Goal: Navigation & Orientation: Find specific page/section

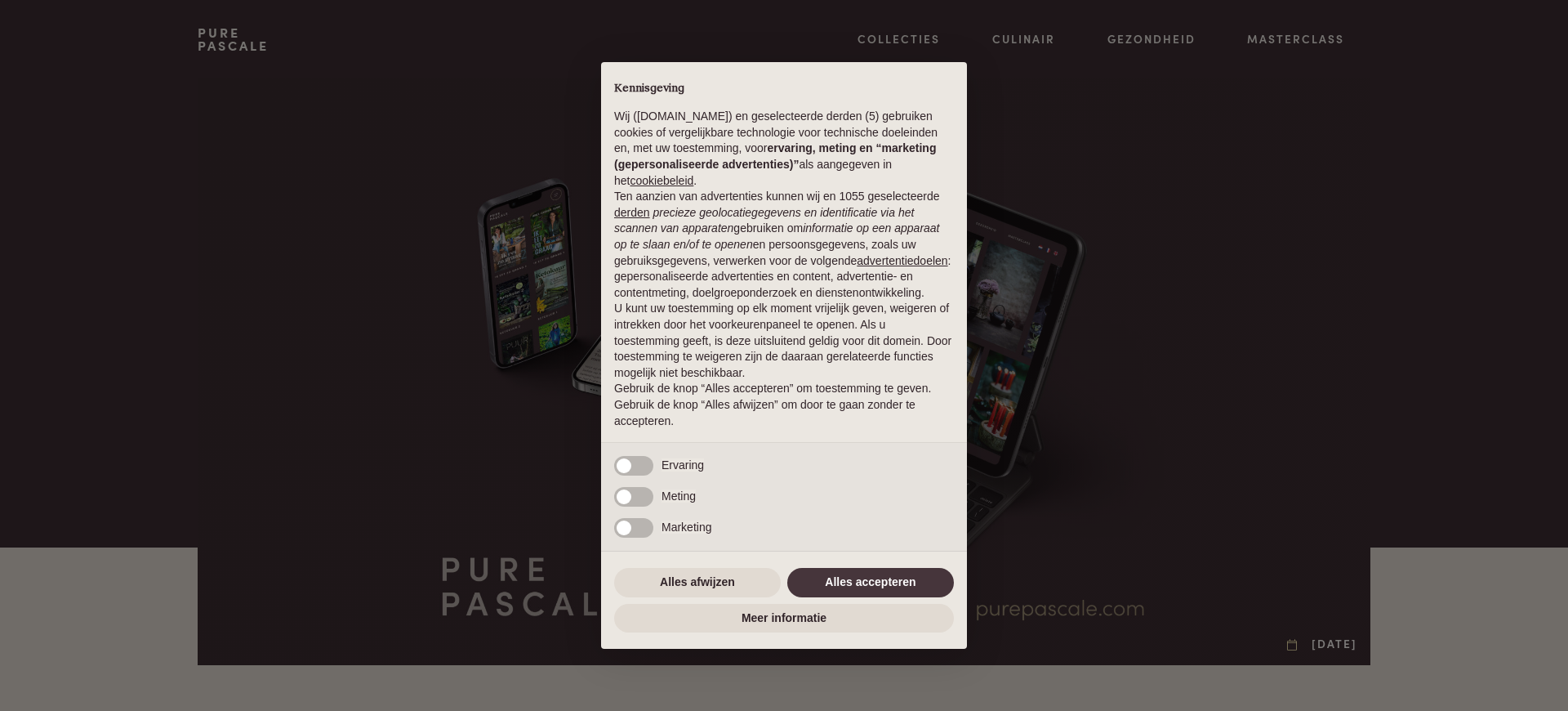
click at [847, 416] on p "Gebruik de knop “Alles accepteren” om toestemming te geven. Gebruik de knop “Al…" at bounding box center [784, 404] width 340 height 48
click at [435, 355] on div "× Kennisgeving Wij ([DOMAIN_NAME]) en geselecteerde derden (5) gebruiken cookie…" at bounding box center [784, 355] width 1568 height 711
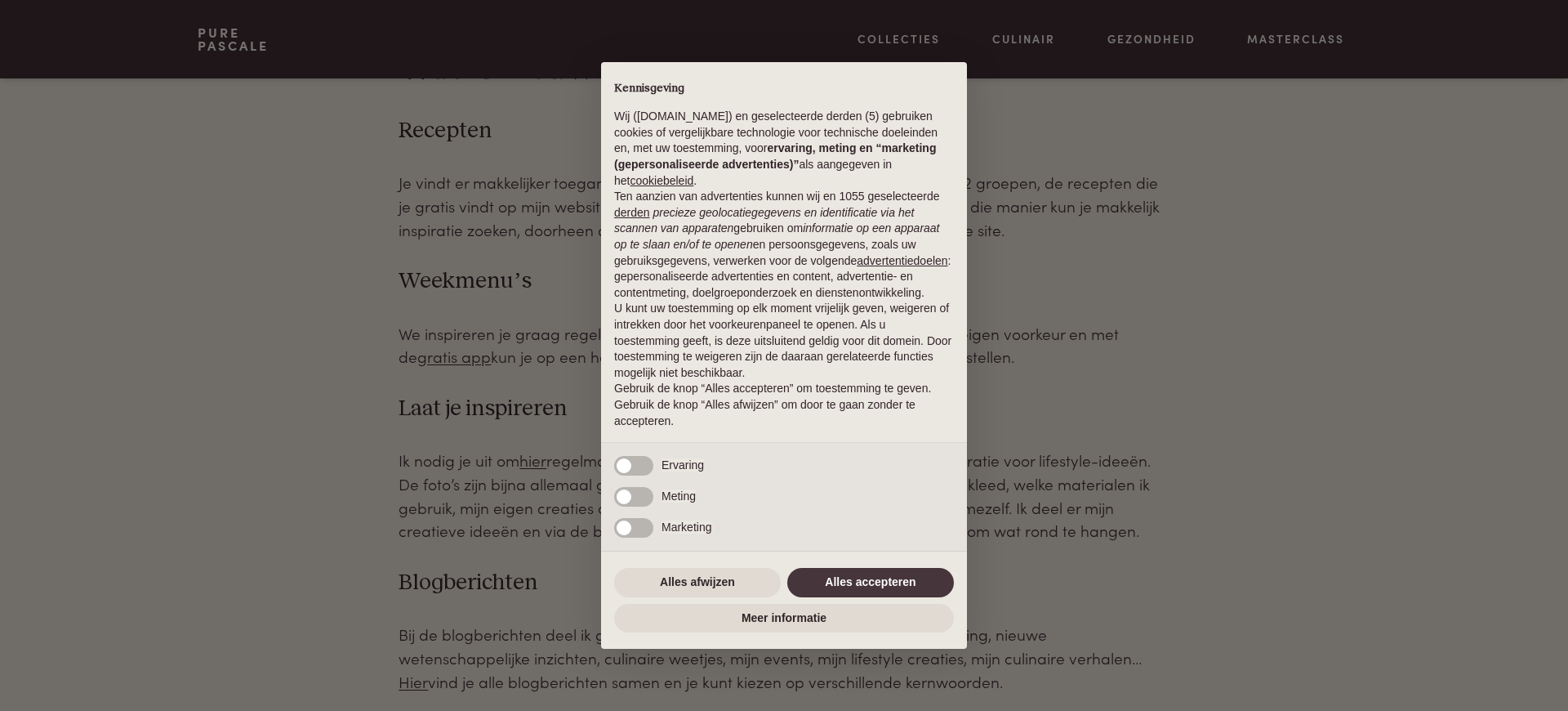
click at [435, 355] on div "× Kennisgeving Wij ([DOMAIN_NAME]) en geselecteerde derden (5) gebruiken cookie…" at bounding box center [784, 355] width 1568 height 711
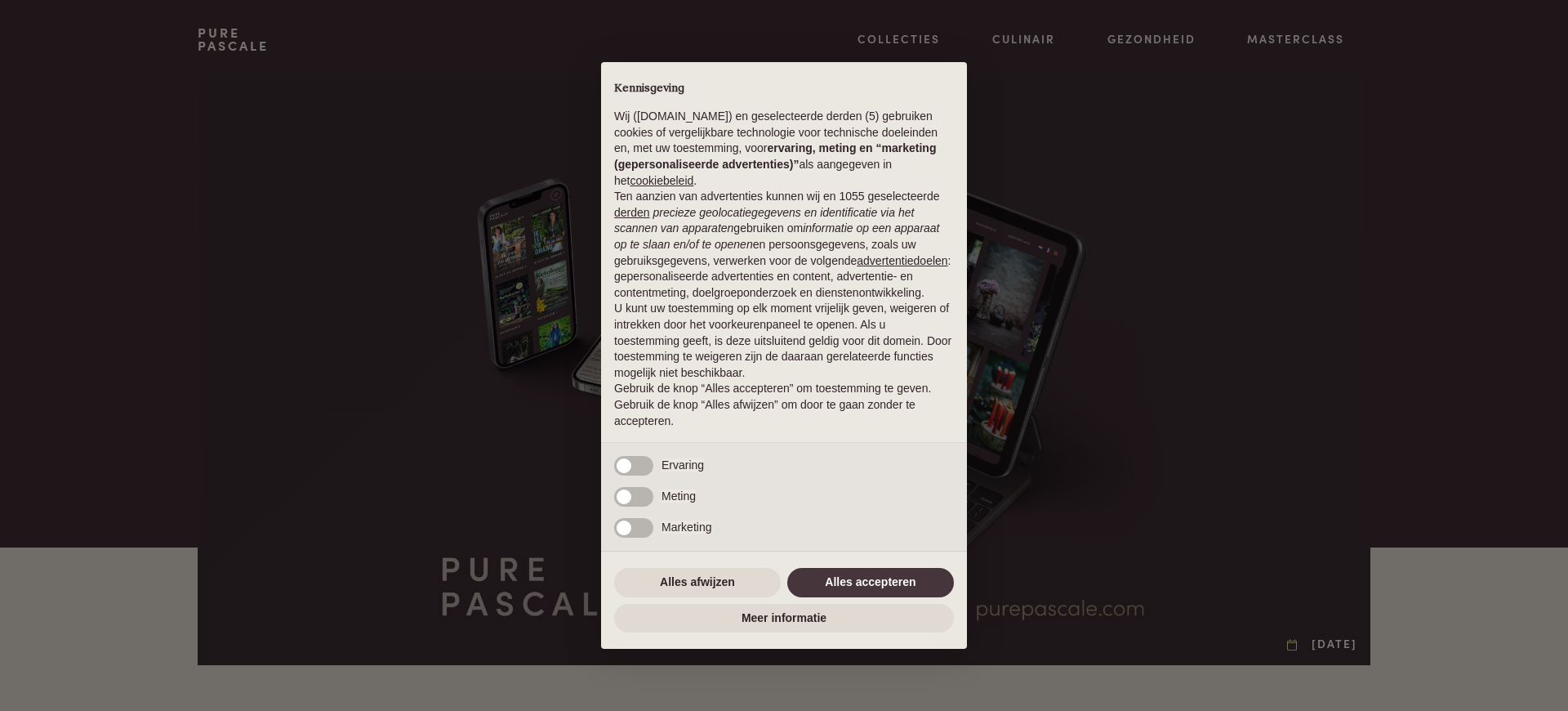
click at [435, 355] on div "× Kennisgeving Wij ([DOMAIN_NAME]) en geselecteerde derden (5) gebruiken cookie…" at bounding box center [784, 355] width 1568 height 711
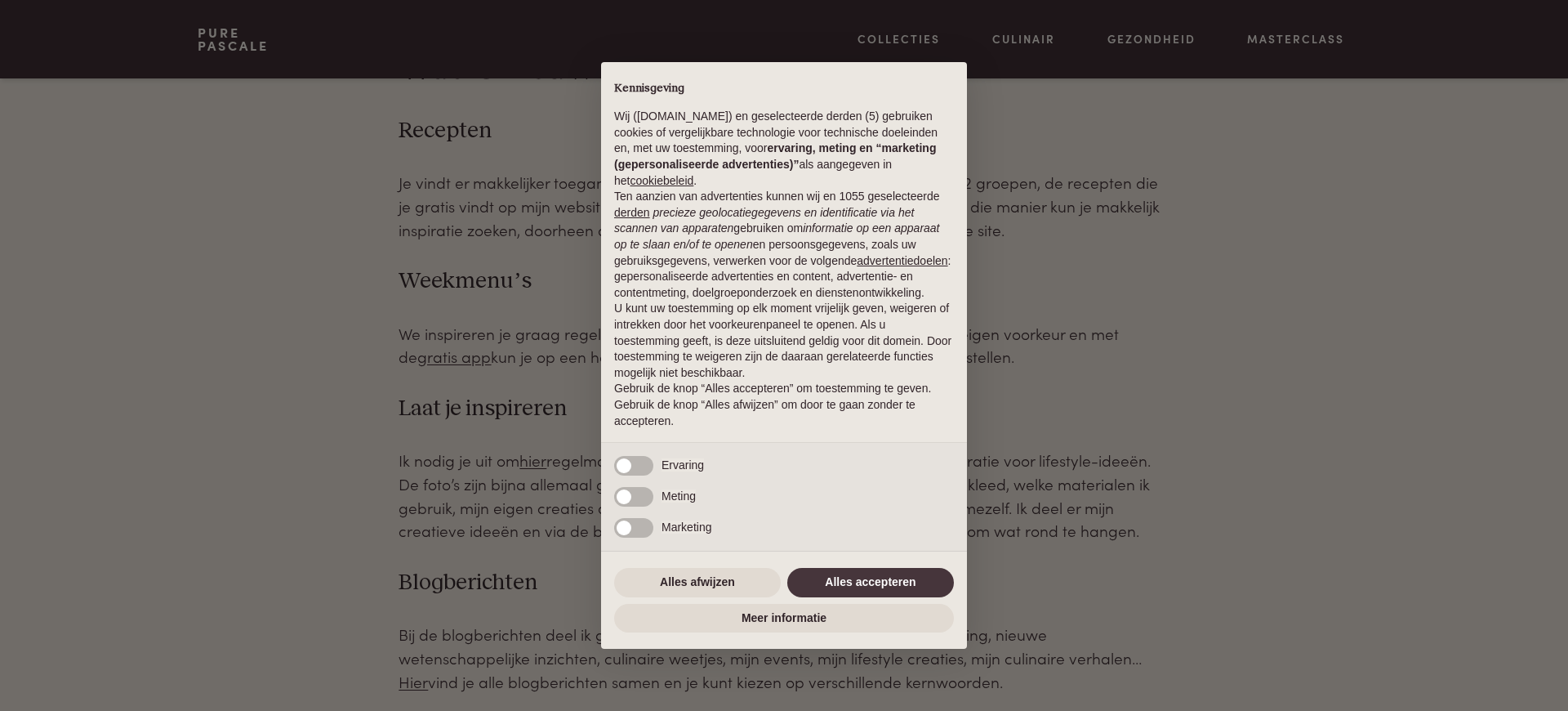
click at [435, 355] on div "× Kennisgeving Wij (purepascale.com) en geselecteerde derden (5) gebruiken cook…" at bounding box center [784, 355] width 1568 height 711
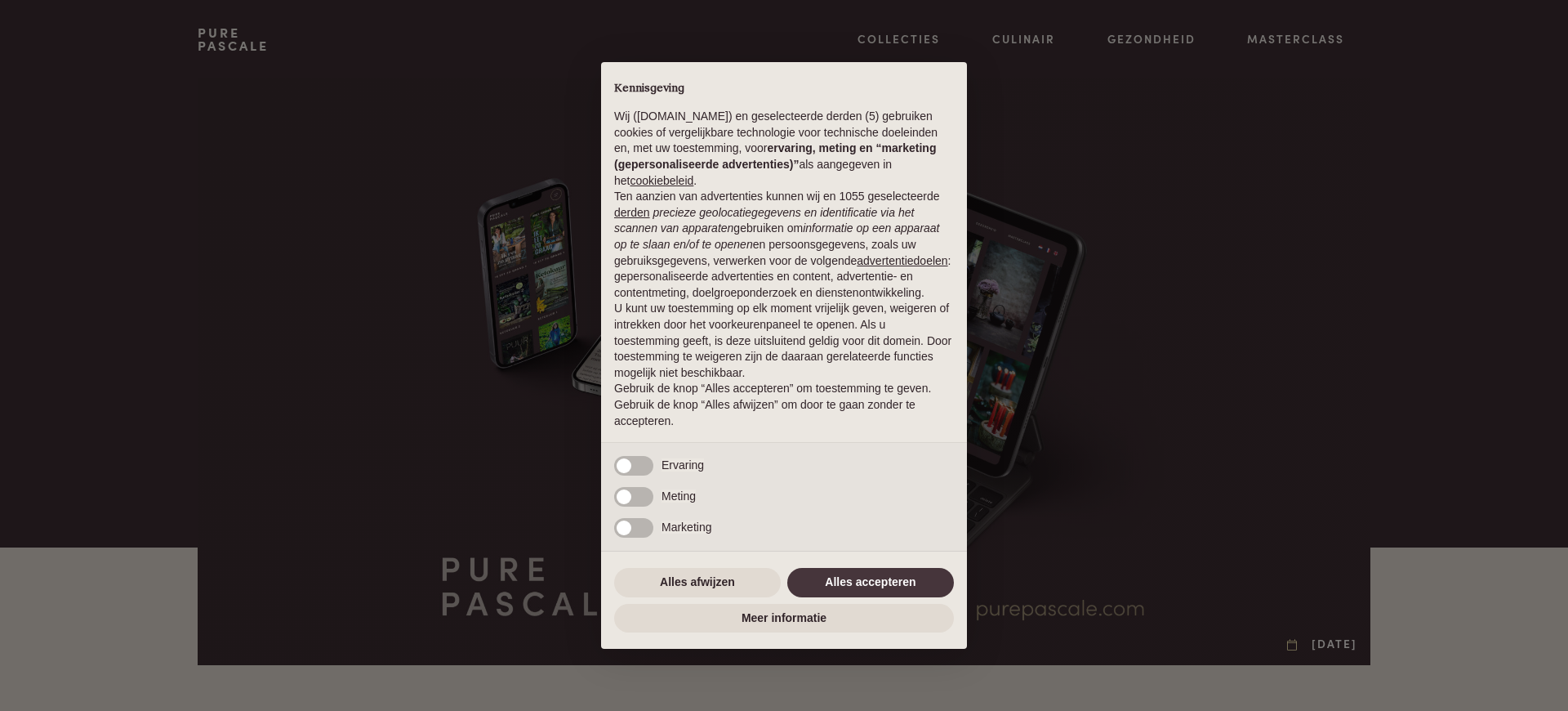
click at [783, 212] on em "precieze geolocatiegegevens en identificatie via het scannen van apparaten" at bounding box center [764, 220] width 300 height 30
click at [435, 355] on div "× Kennisgeving Wij ([DOMAIN_NAME]) en geselecteerde derden (5) gebruiken cookie…" at bounding box center [784, 355] width 1568 height 711
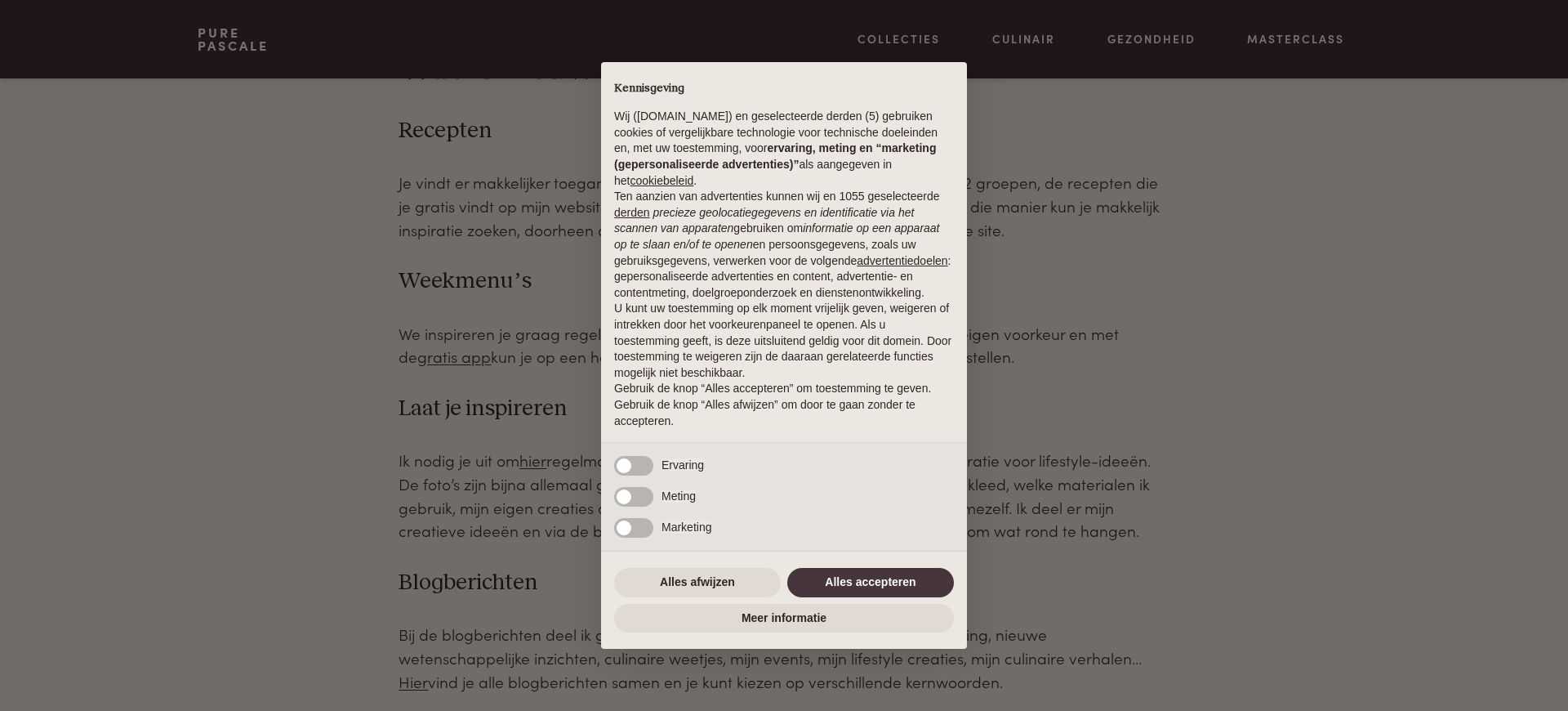
click at [435, 355] on div "× Kennisgeving Wij (purepascale.com) en geselecteerde derden (5) gebruiken cook…" at bounding box center [784, 355] width 1568 height 711
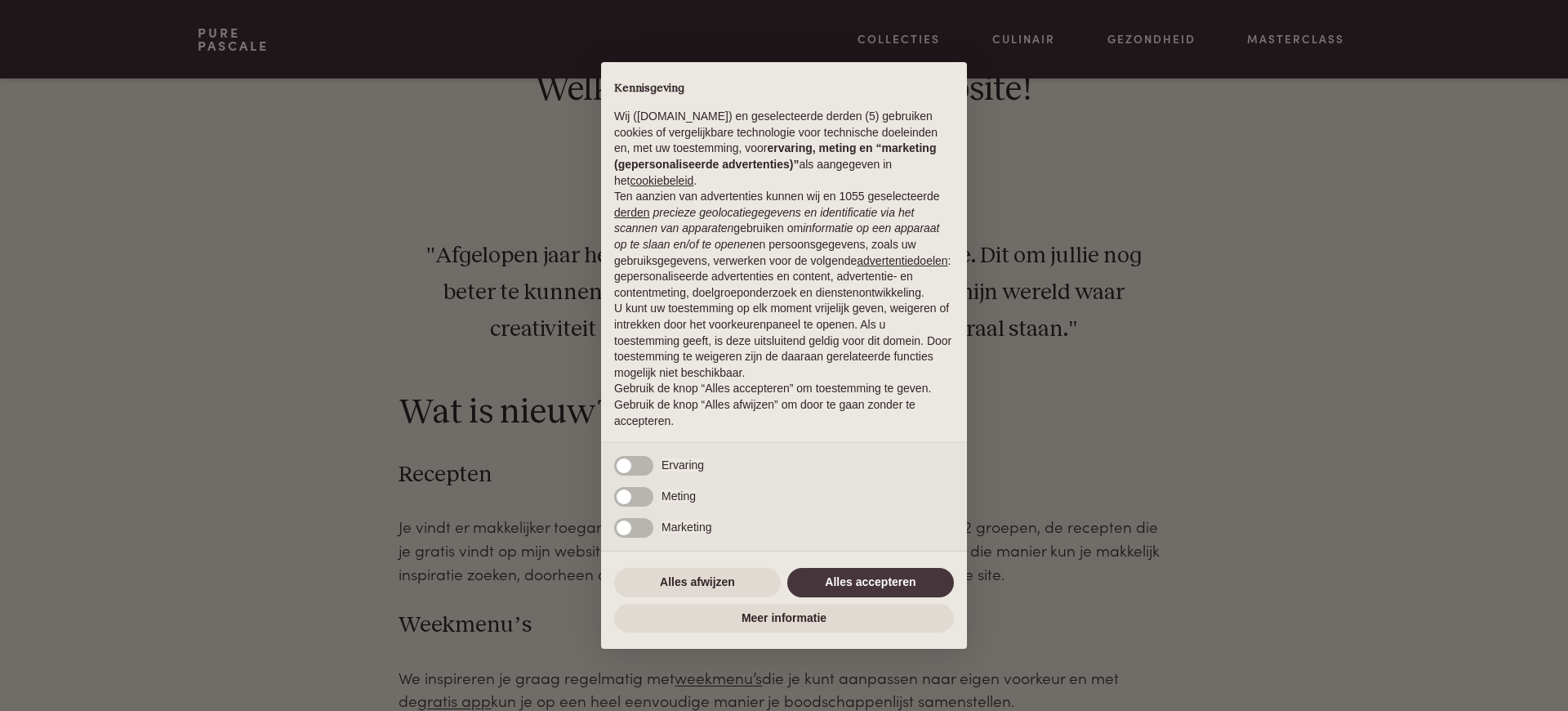
scroll to position [1331, 0]
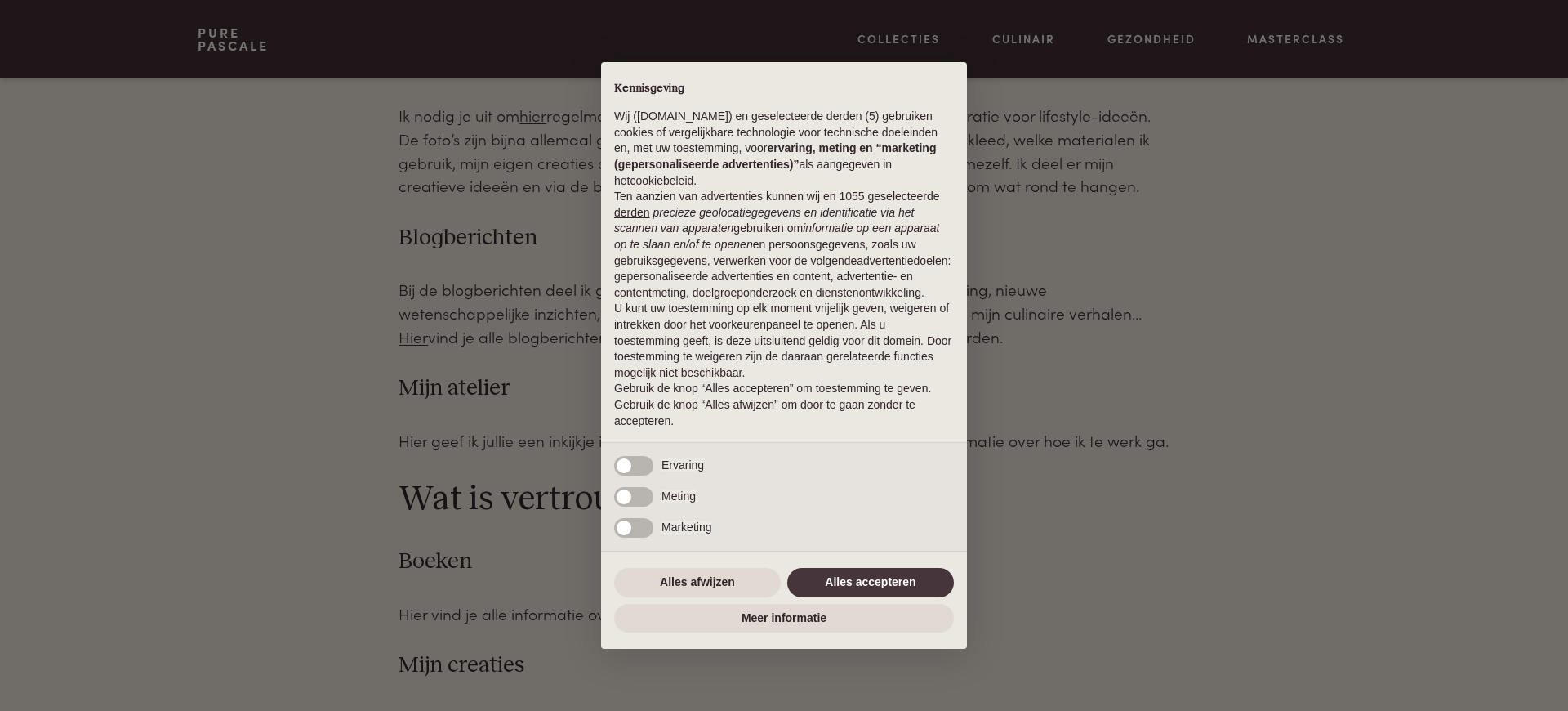
click at [783, 416] on p "Gebruik de knop “Alles accepteren” om toestemming te geven. Gebruik de knop “Al…" at bounding box center [784, 404] width 340 height 48
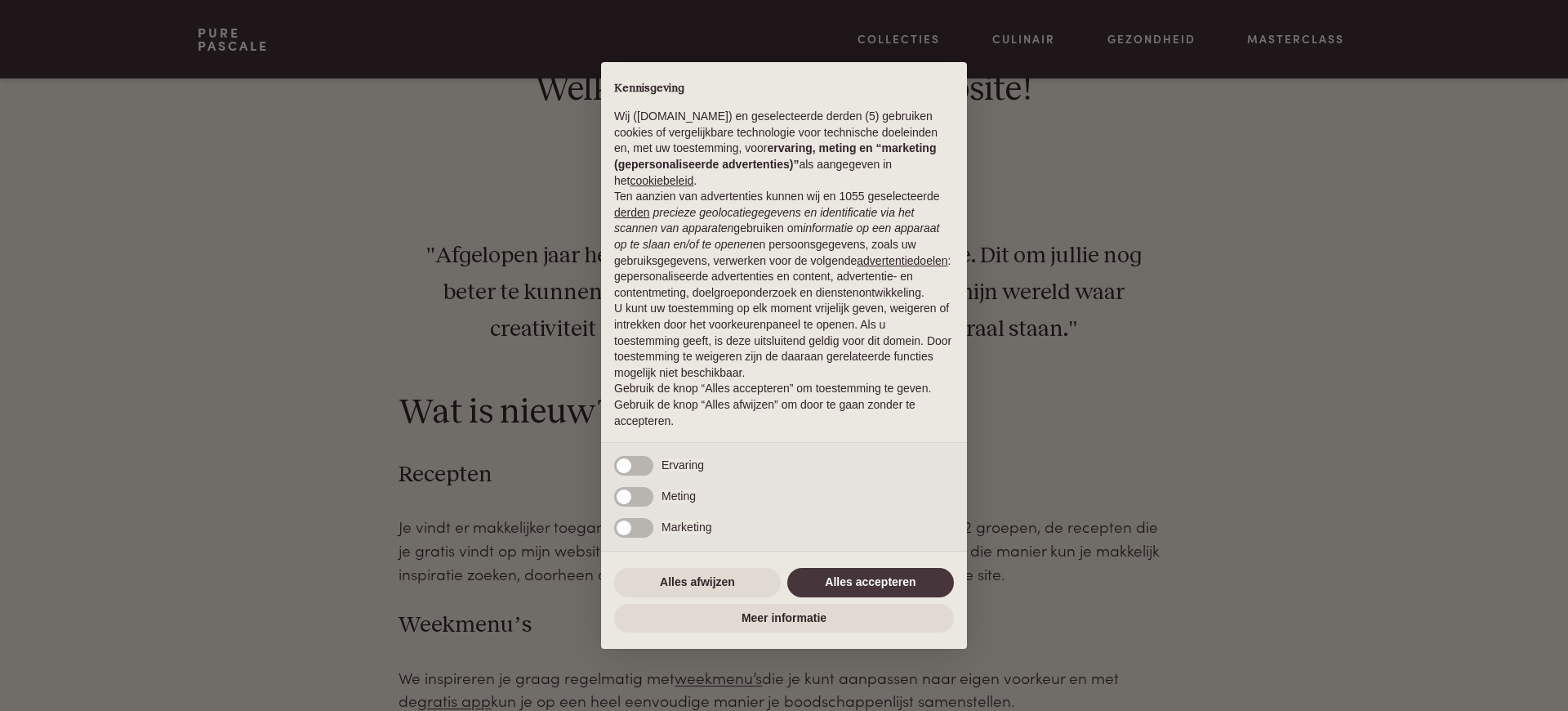
click at [847, 416] on p "Gebruik de knop “Alles accepteren” om toestemming te geven. Gebruik de knop “Al…" at bounding box center [784, 404] width 340 height 48
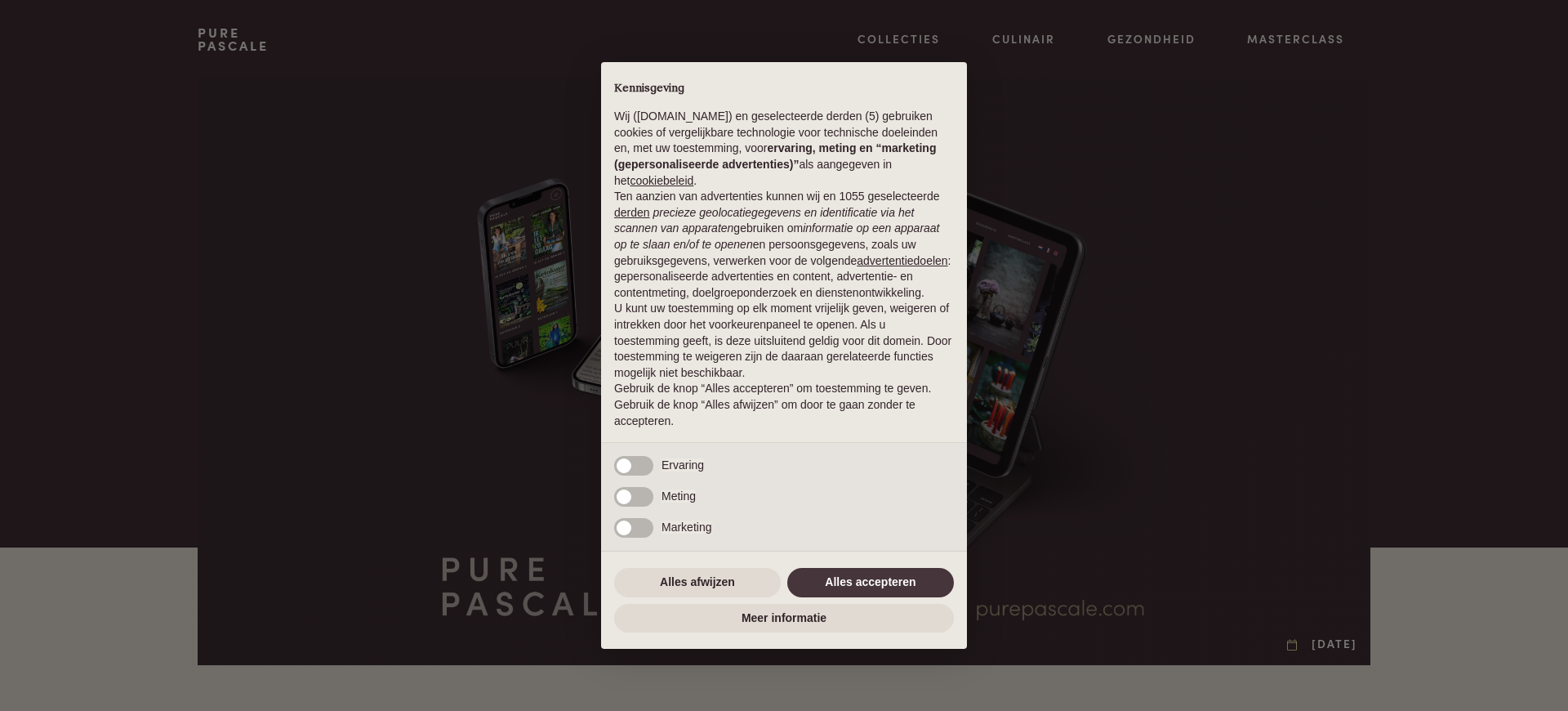
click at [783, 212] on em "precieze geolocatiegegevens en identificatie via het scannen van apparaten" at bounding box center [764, 220] width 300 height 30
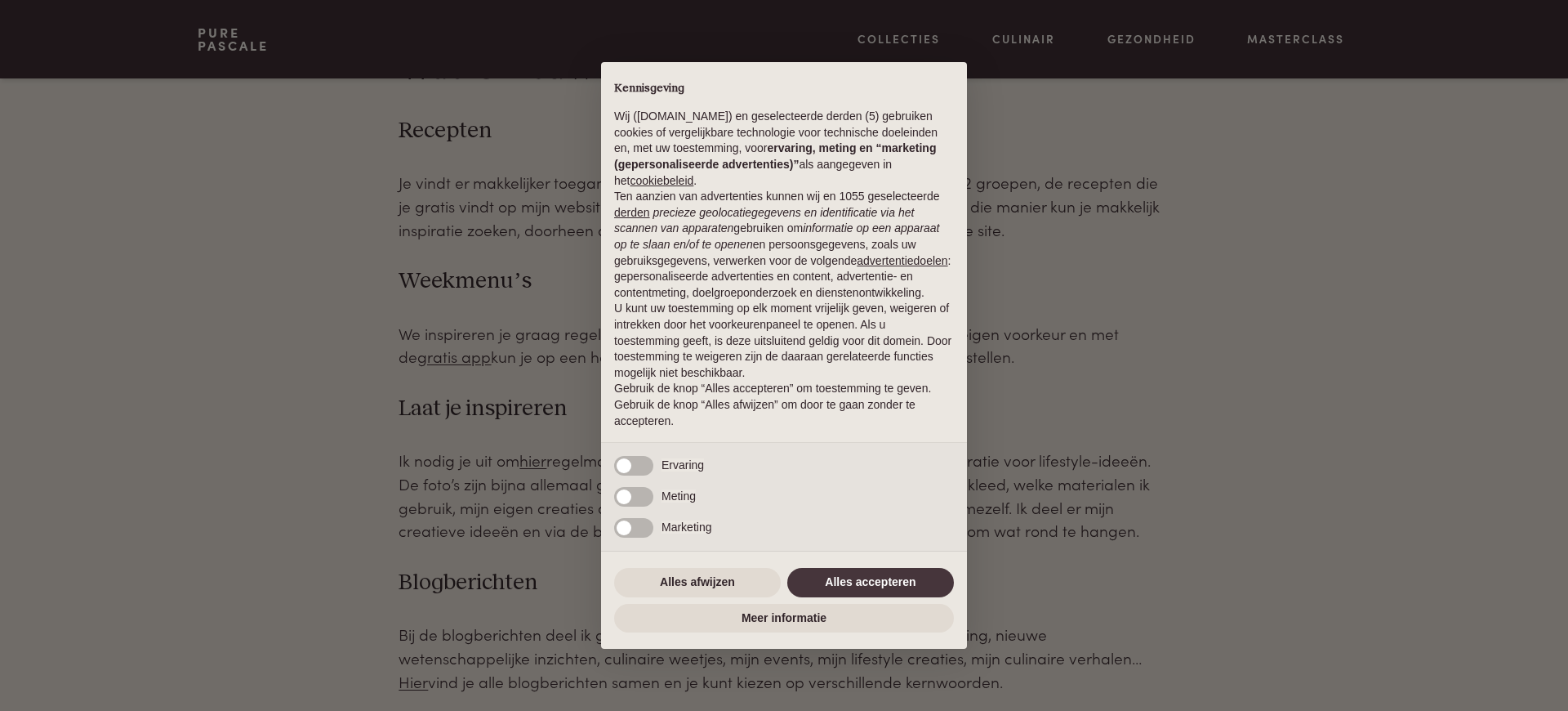
scroll to position [1331, 0]
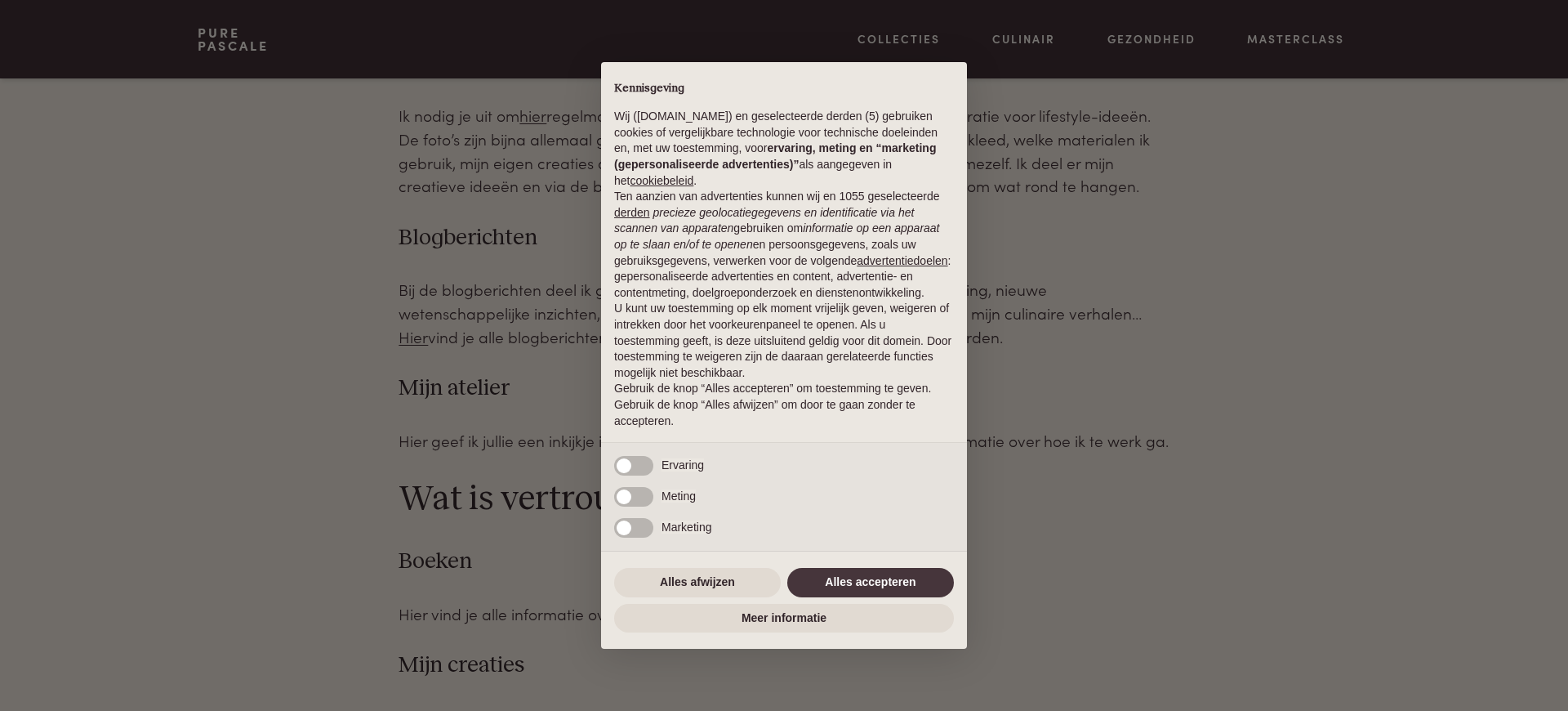
click at [847, 416] on p "Gebruik de knop “Alles accepteren” om toestemming te geven. Gebruik de knop “Al…" at bounding box center [784, 404] width 340 height 48
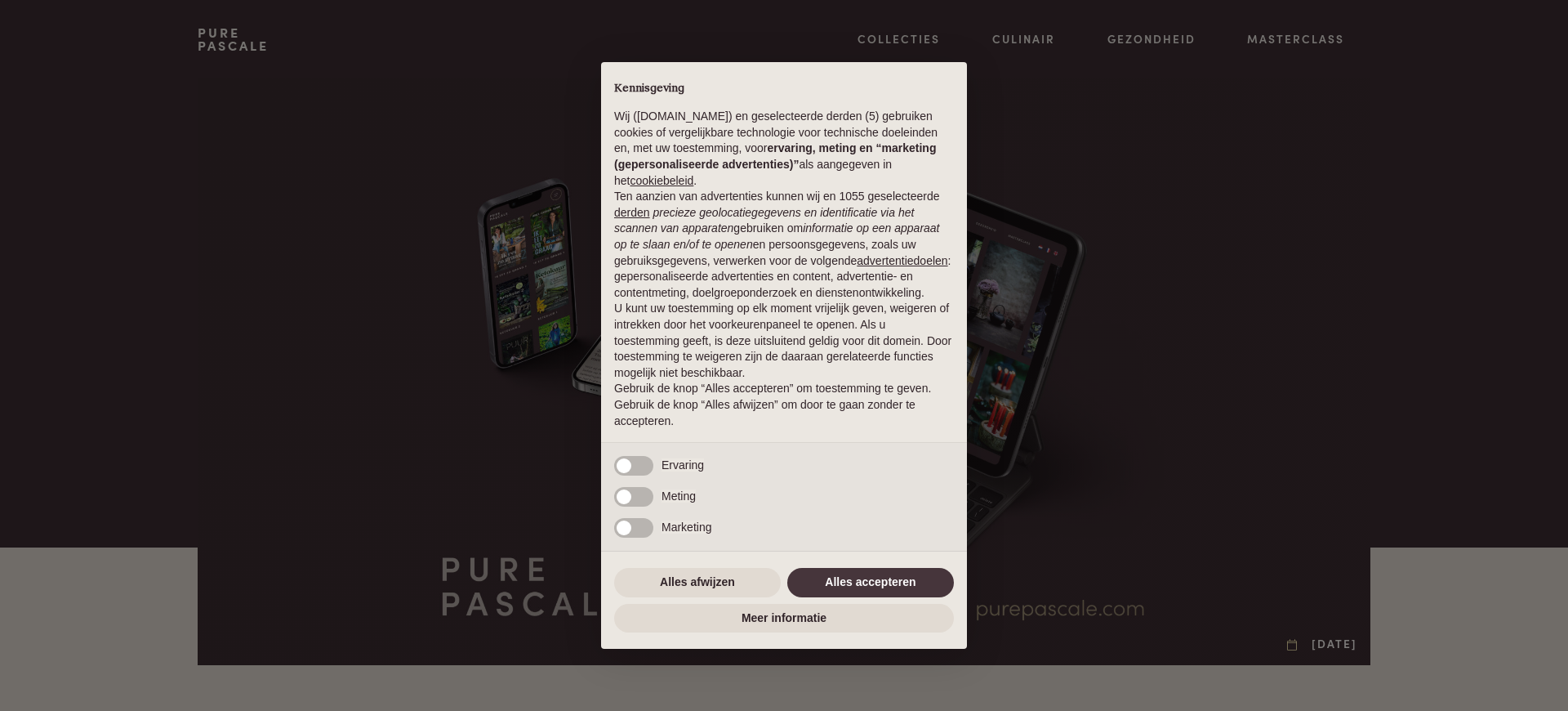
click at [783, 212] on em "precieze geolocatiegegevens en identificatie via het scannen van apparaten" at bounding box center [764, 220] width 300 height 30
